Goal: Obtain resource: Obtain resource

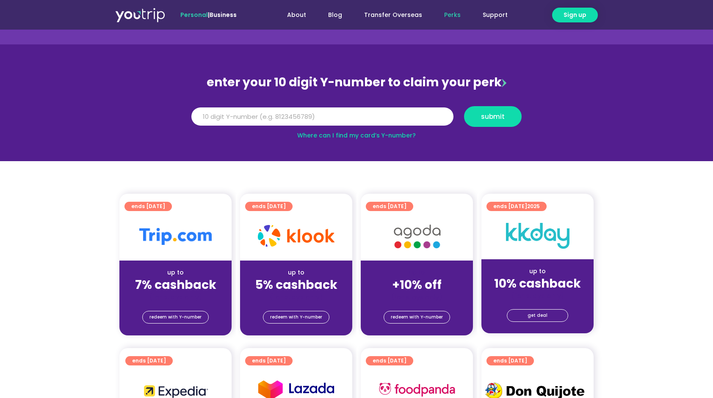
scroll to position [85, 0]
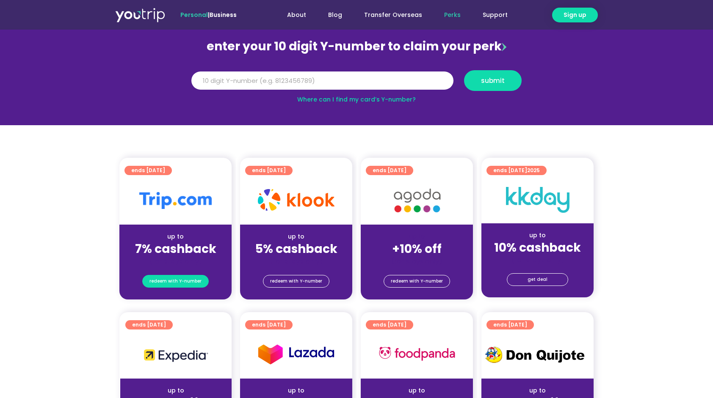
click at [185, 283] on span "redeem with Y-number" at bounding box center [175, 282] width 52 height 12
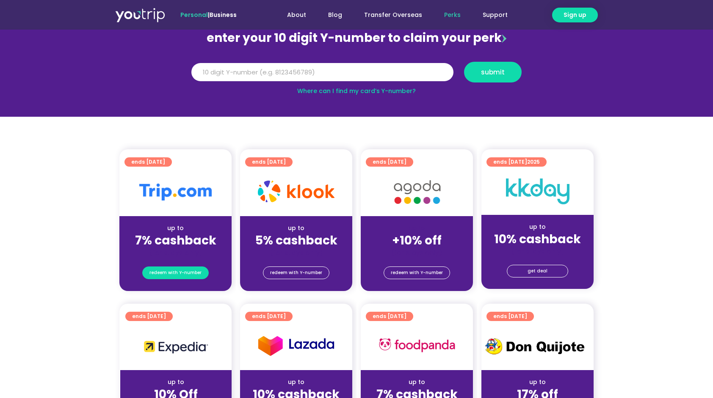
click at [193, 276] on span "redeem with Y-number" at bounding box center [175, 273] width 52 height 12
click at [386, 75] on input "Y Number" at bounding box center [322, 72] width 262 height 19
click at [382, 74] on input "Y Number" at bounding box center [322, 72] width 262 height 19
click at [390, 72] on input "Y Number" at bounding box center [322, 72] width 262 height 19
click at [299, 77] on input "Y Number" at bounding box center [322, 72] width 262 height 19
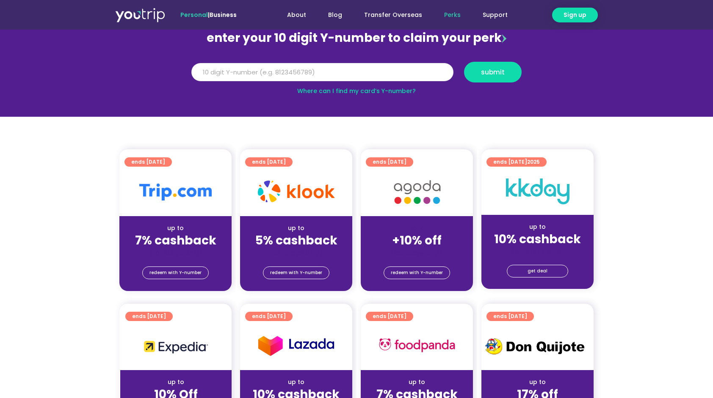
click at [338, 71] on input "Y Number" at bounding box center [322, 72] width 262 height 19
click at [345, 70] on input "Y Number" at bounding box center [322, 72] width 262 height 19
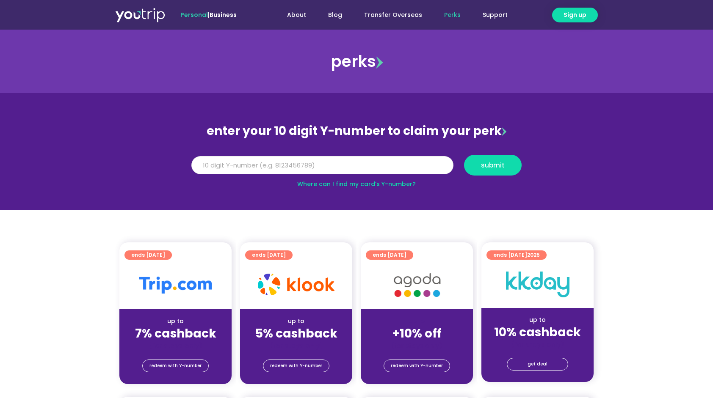
click at [352, 171] on input "Y Number" at bounding box center [322, 165] width 262 height 19
click at [361, 164] on input "Y Number" at bounding box center [322, 165] width 262 height 19
click at [352, 168] on input "Y Number" at bounding box center [322, 165] width 262 height 19
click at [364, 170] on input "Y Number" at bounding box center [322, 165] width 262 height 19
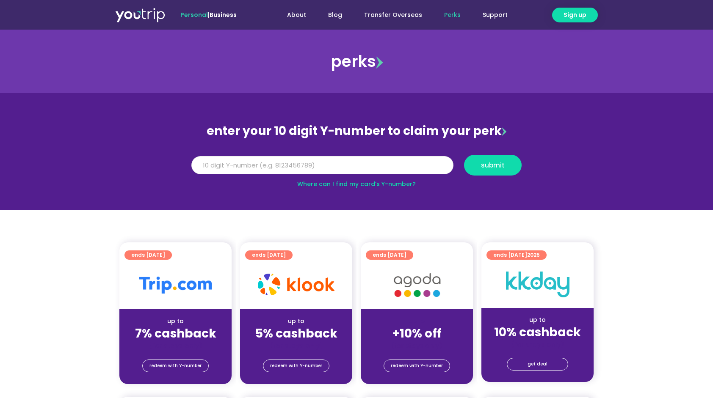
click at [336, 167] on input "Y Number" at bounding box center [322, 165] width 262 height 19
click at [382, 163] on input "Y Number" at bounding box center [322, 165] width 262 height 19
type input "516240003327"
drag, startPoint x: 272, startPoint y: 168, endPoint x: 110, endPoint y: 168, distance: 162.1
click at [110, 168] on section "enter your 10 digit Y-number to claim your perk Y Number 516240003327 submit Wh…" at bounding box center [356, 151] width 713 height 117
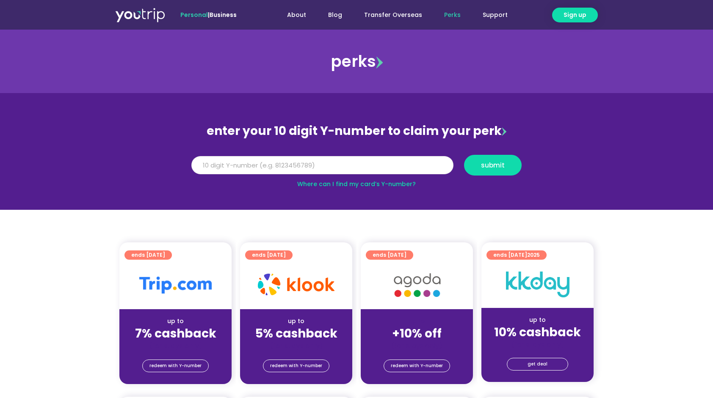
click at [363, 161] on input "Y Number" at bounding box center [322, 165] width 262 height 19
click at [352, 165] on input "Y Number" at bounding box center [322, 165] width 262 height 19
type input "8147310178"
click at [490, 165] on span "submit" at bounding box center [493, 165] width 24 height 6
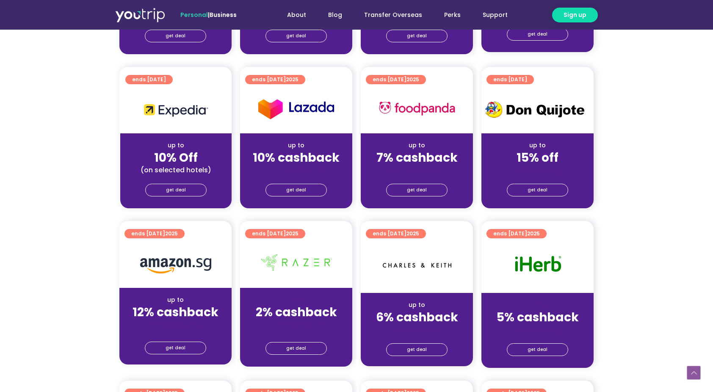
scroll to position [169, 0]
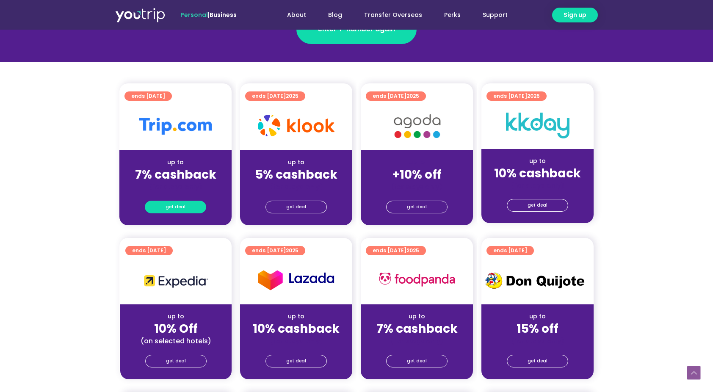
click at [182, 207] on span "get deal" at bounding box center [175, 207] width 20 height 12
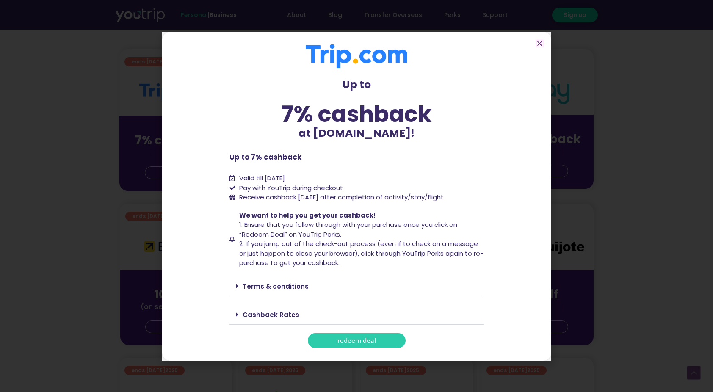
scroll to position [212, 0]
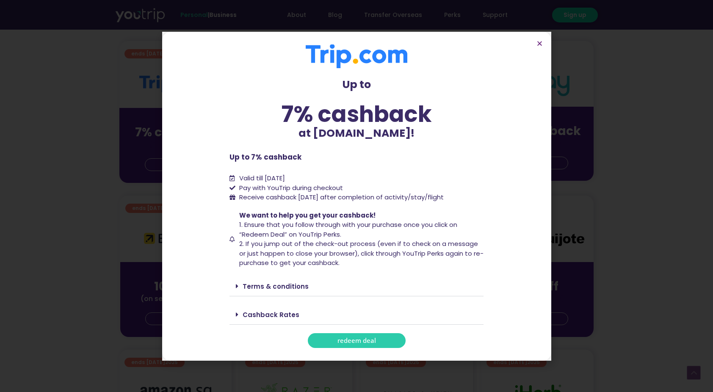
click at [282, 287] on link "Terms & conditions" at bounding box center [276, 286] width 66 height 9
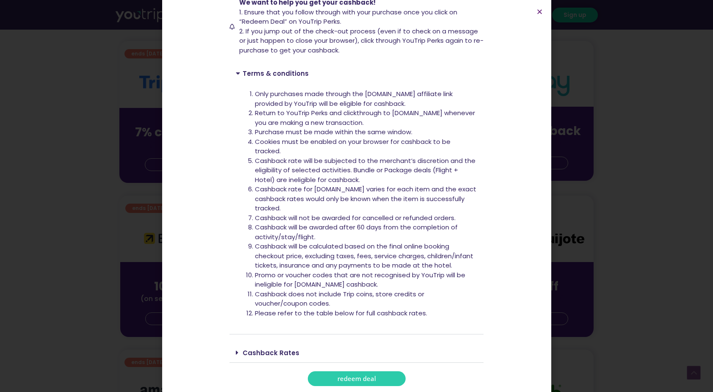
click at [281, 354] on link "Cashback Rates" at bounding box center [271, 352] width 57 height 9
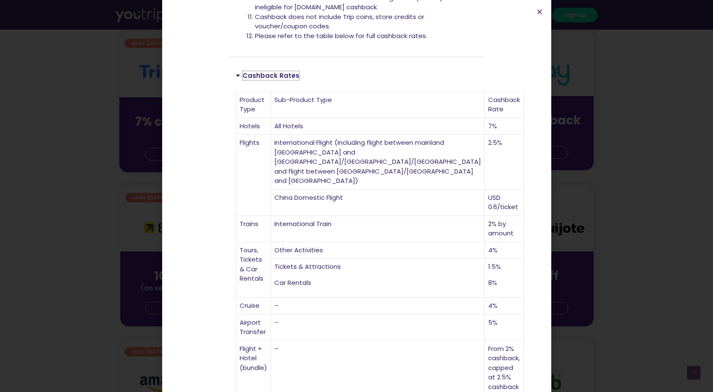
scroll to position [254, 0]
